Goal: Navigation & Orientation: Find specific page/section

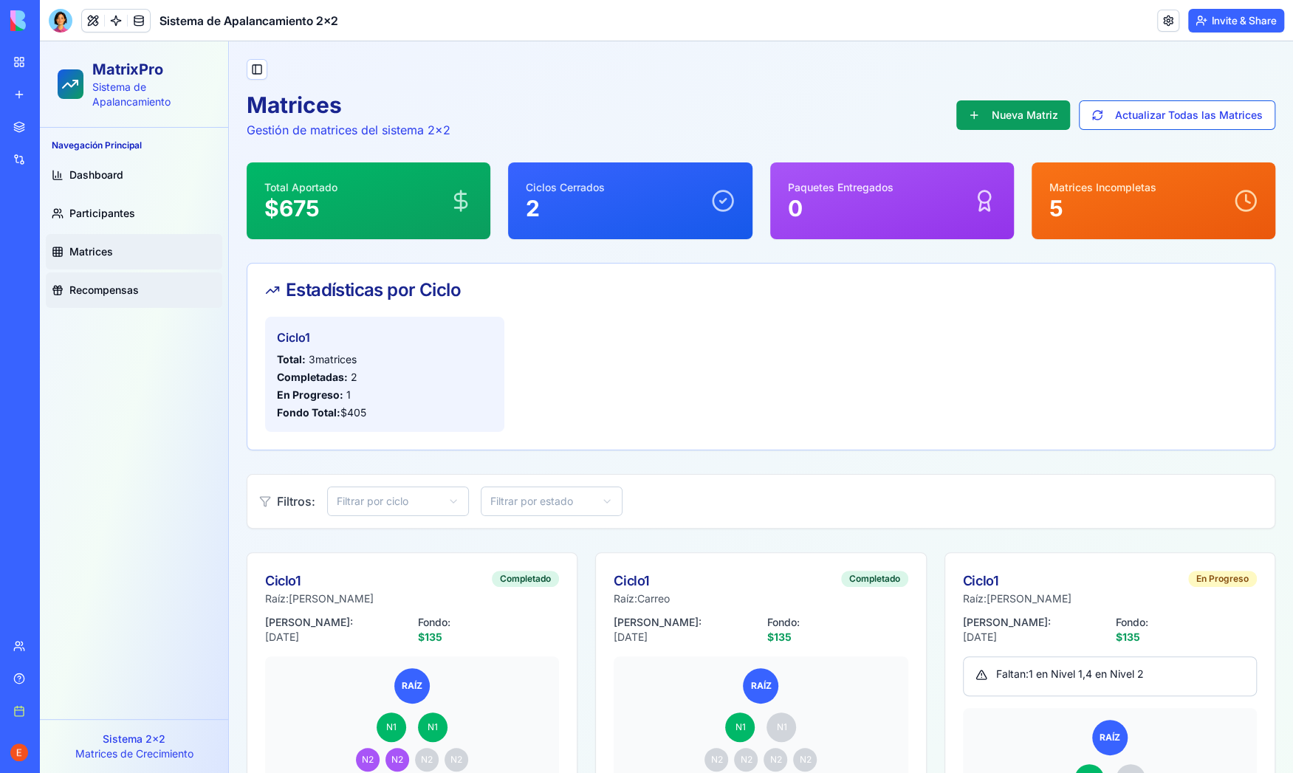
click at [100, 289] on span "Recompensas" at bounding box center [103, 290] width 69 height 15
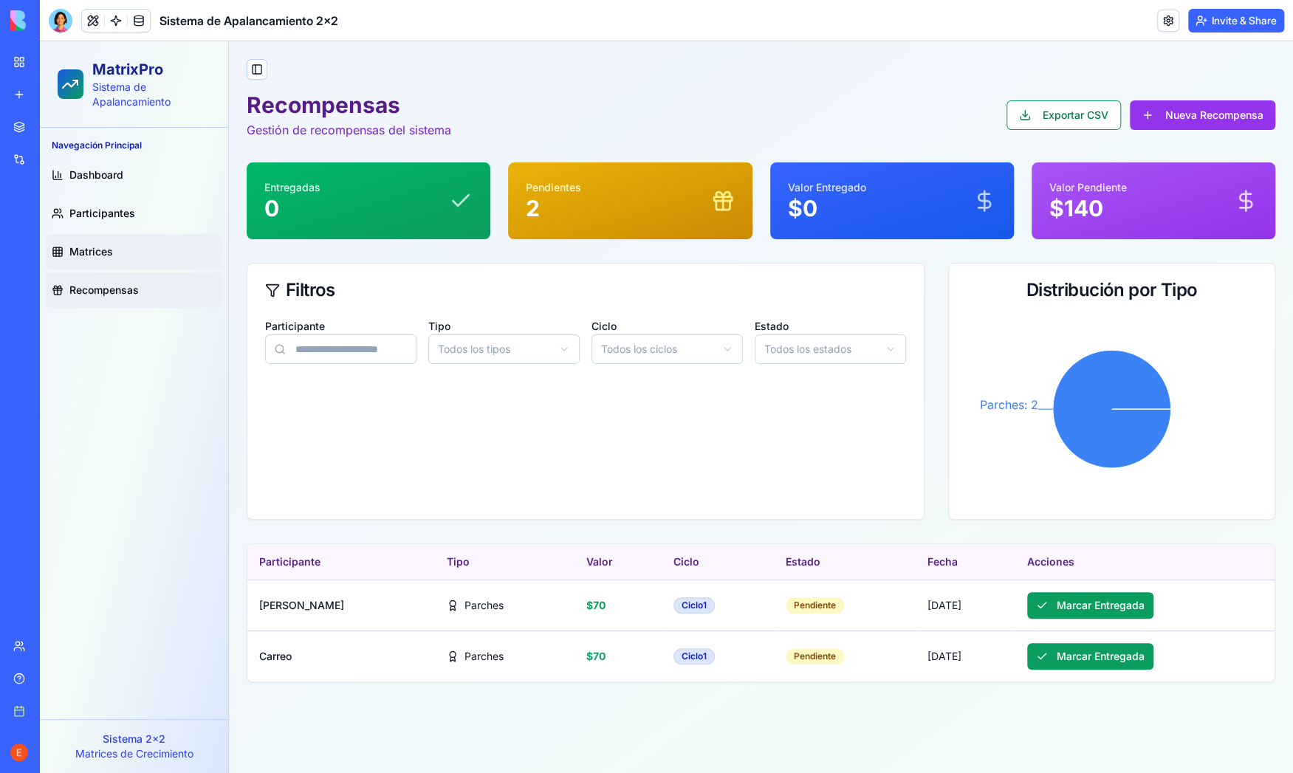
click at [92, 249] on span "Matrices" at bounding box center [91, 251] width 44 height 15
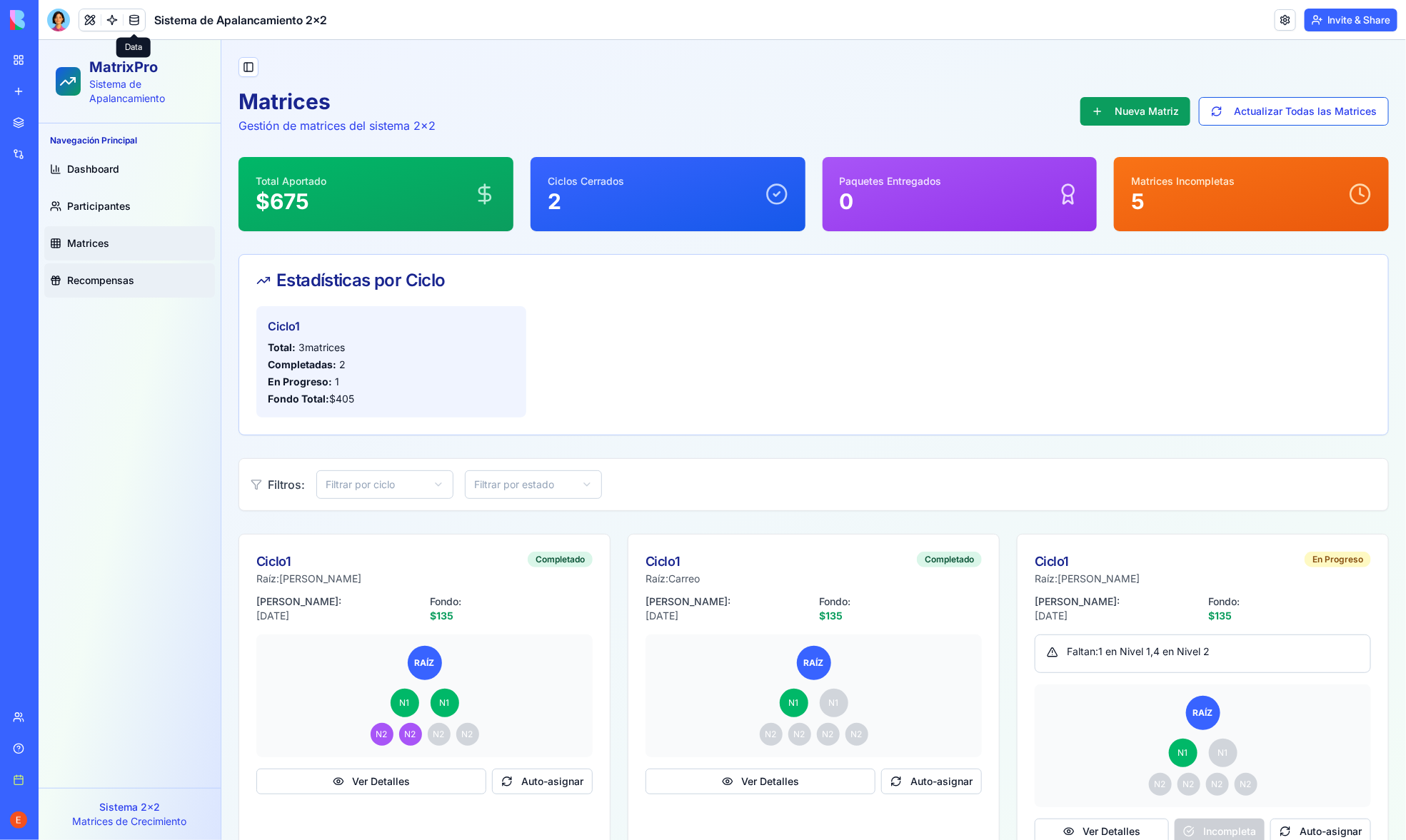
click at [73, 275] on span "Recompensas" at bounding box center [100, 279] width 67 height 14
